Goal: Obtain resource: Obtain resource

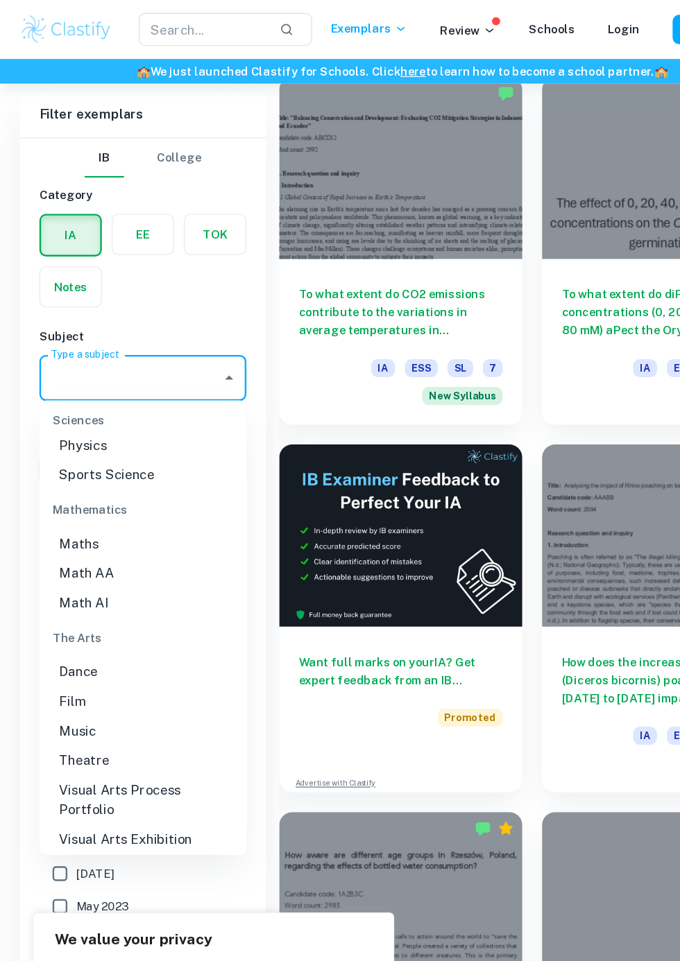
scroll to position [1828, 0]
click at [120, 472] on li "Math AA" at bounding box center [120, 484] width 175 height 25
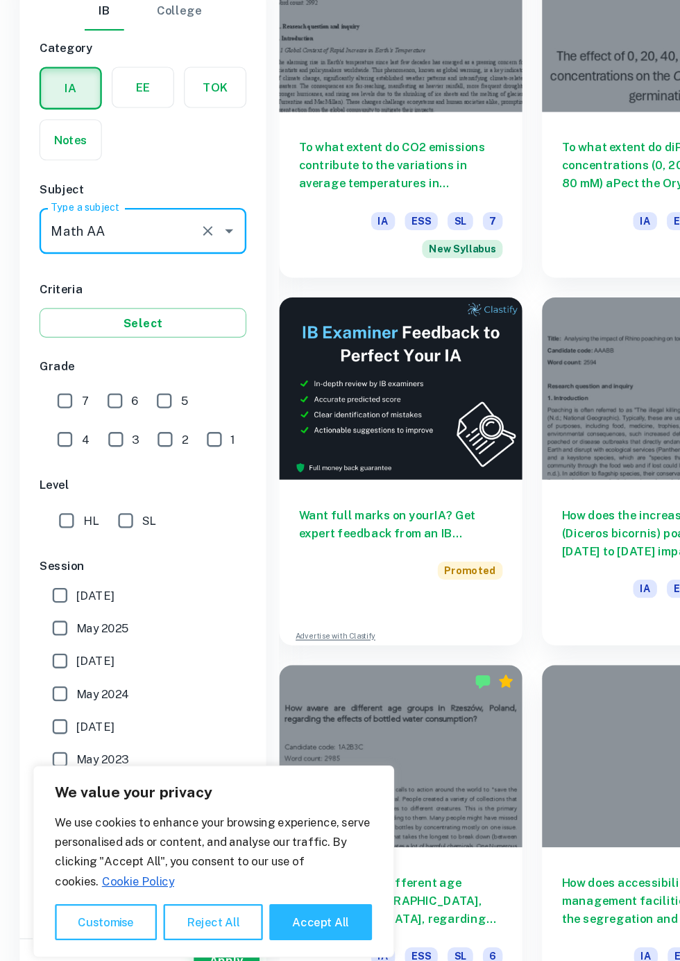
click at [66, 570] on input "HL" at bounding box center [56, 565] width 28 height 28
checkbox input "true"
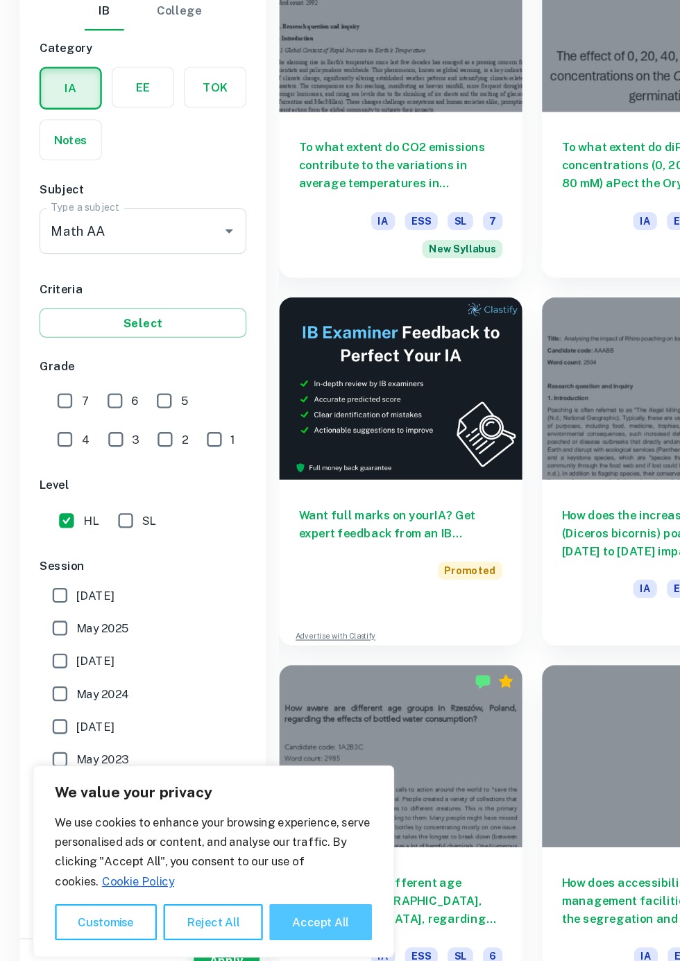
click at [271, 919] on button "Accept All" at bounding box center [270, 903] width 87 height 31
checkbox input "true"
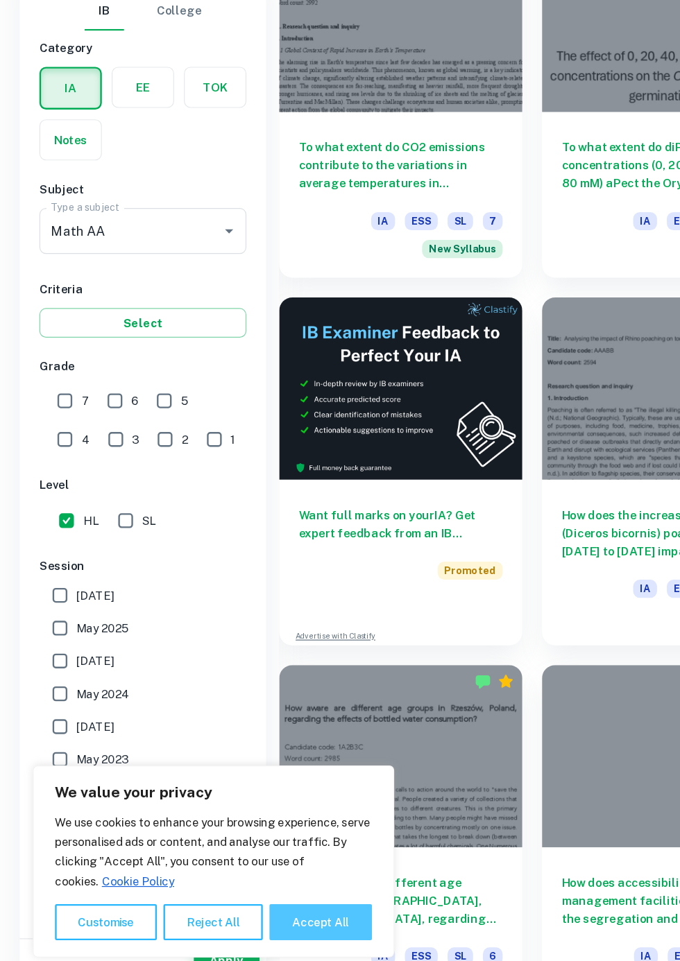
checkbox input "true"
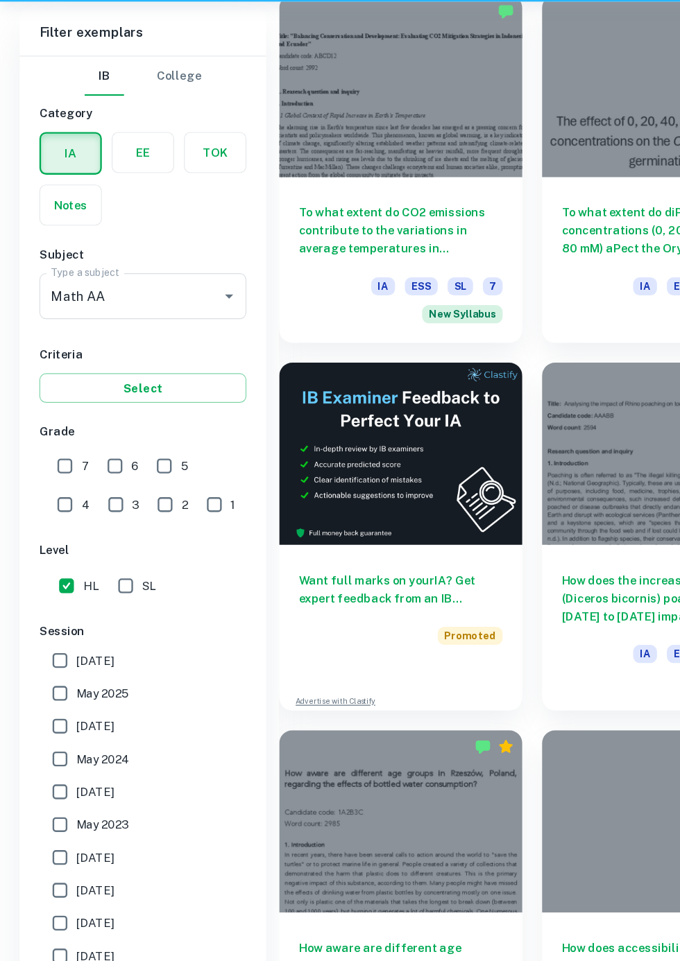
click at [58, 463] on input "7" at bounding box center [55, 463] width 28 height 28
checkbox input "true"
click at [91, 455] on input "6" at bounding box center [97, 463] width 28 height 28
checkbox input "true"
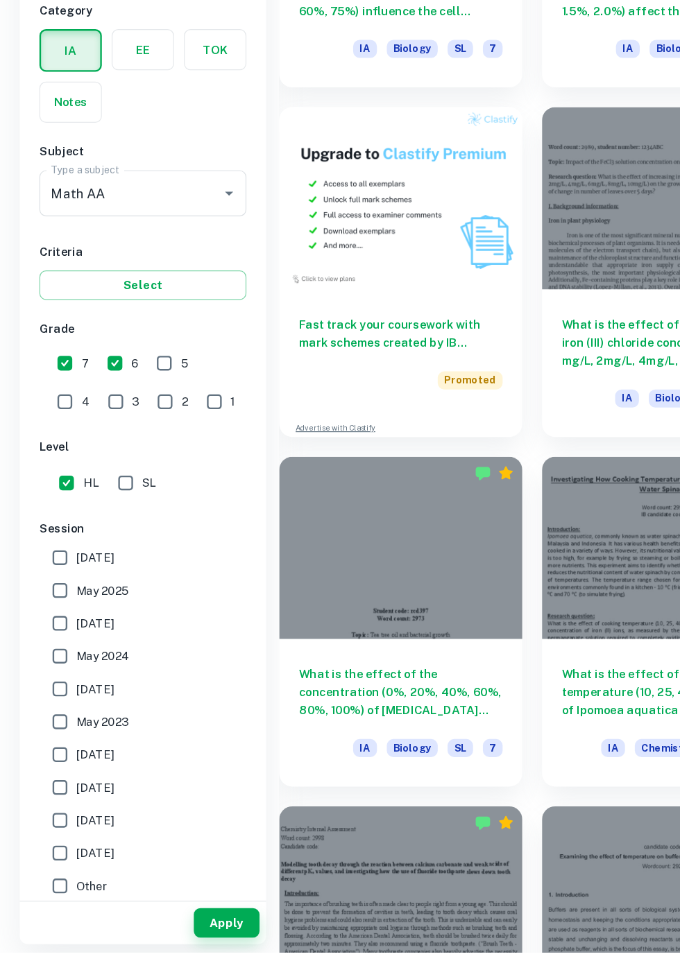
scroll to position [4038, 0]
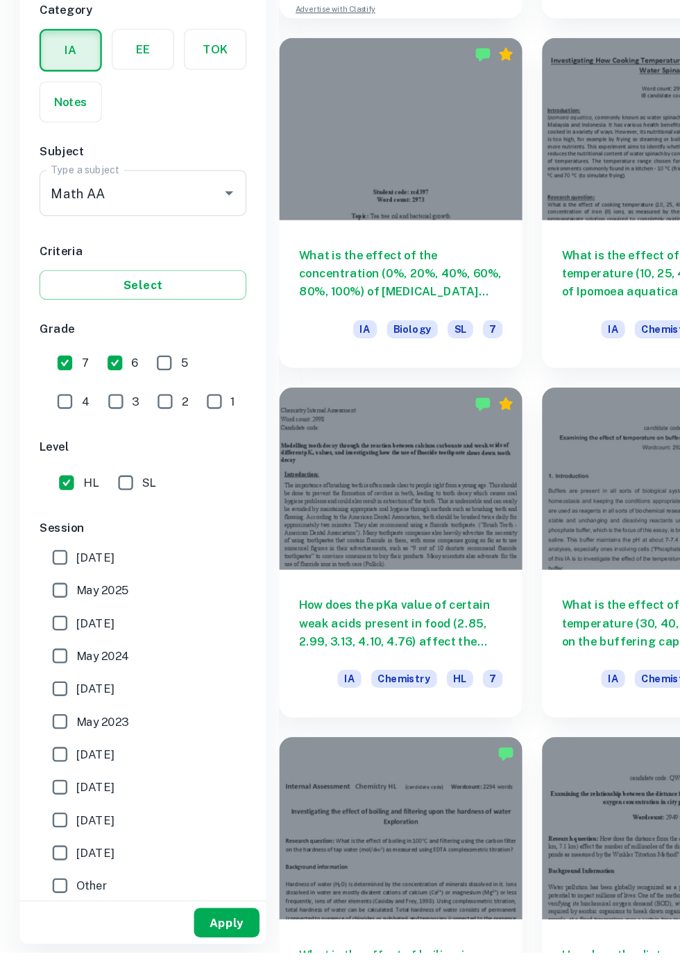
click at [187, 949] on button "Apply" at bounding box center [191, 936] width 55 height 25
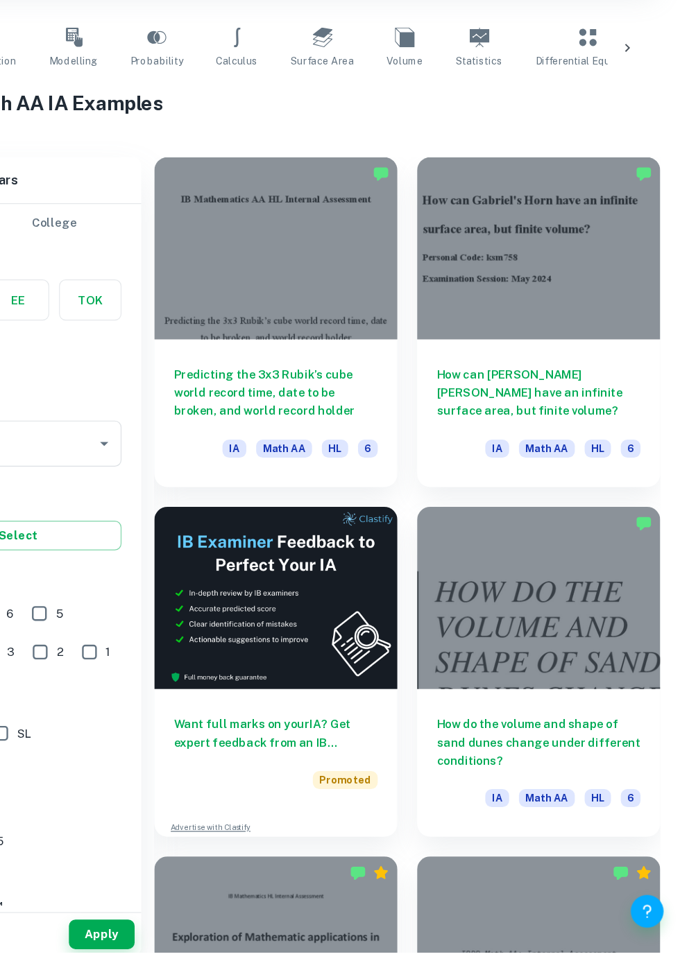
scroll to position [188, 0]
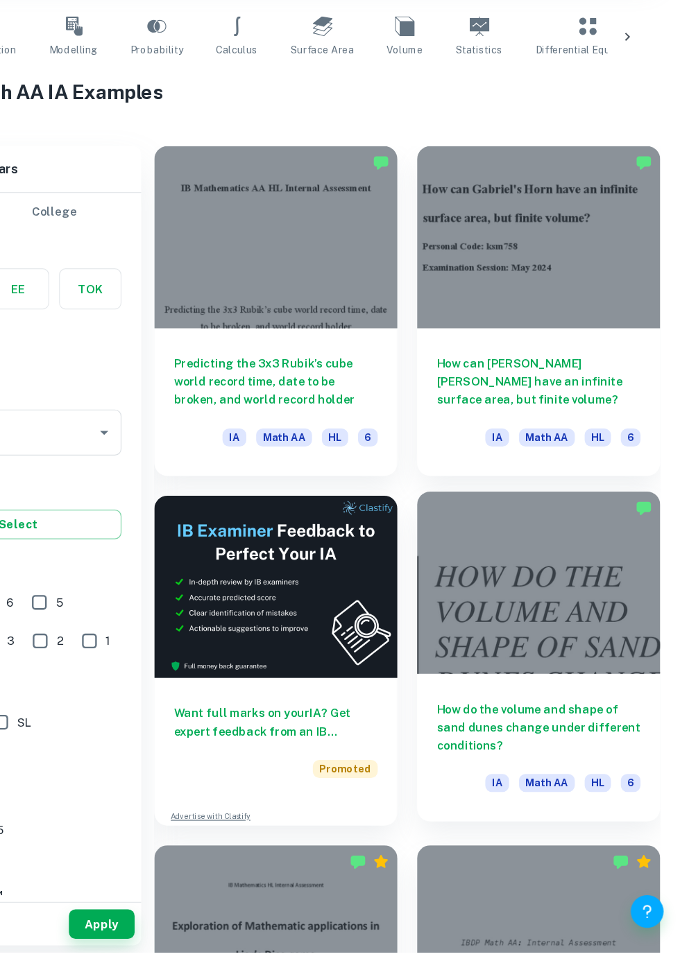
click at [594, 646] on div at bounding box center [560, 648] width 205 height 154
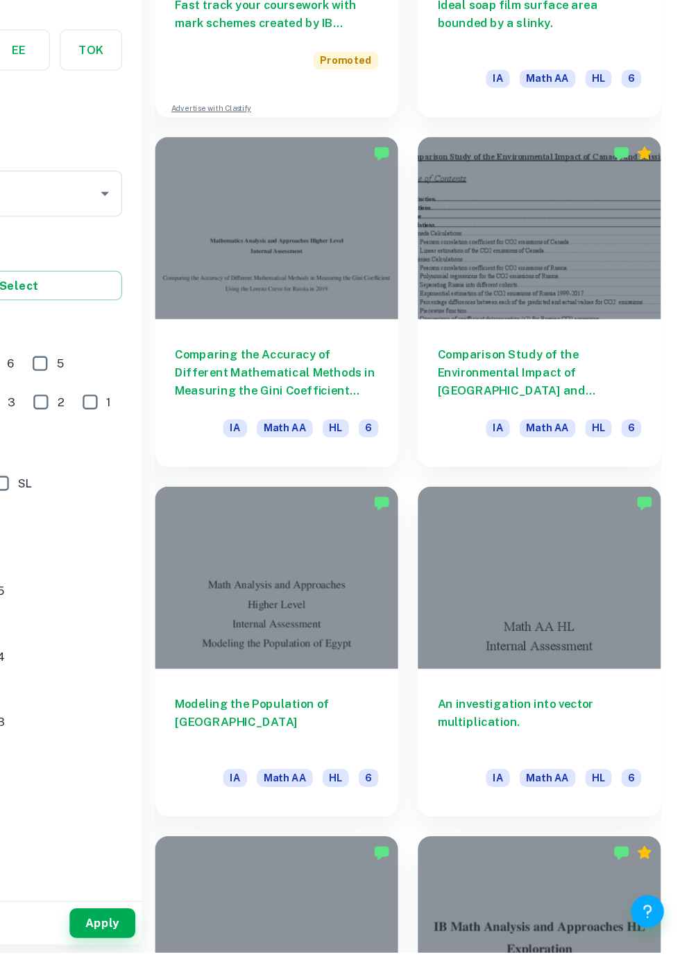
scroll to position [1379, 0]
